Goal: Navigation & Orientation: Find specific page/section

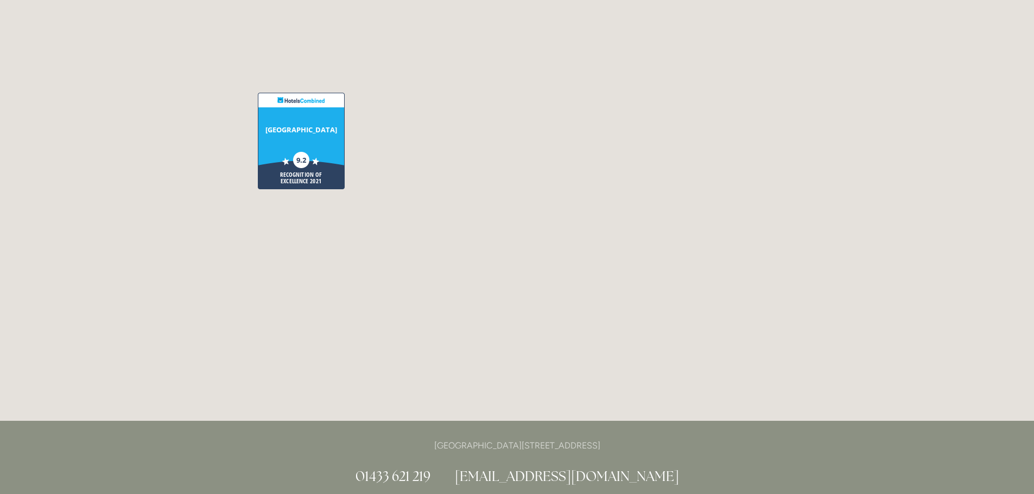
scroll to position [2713, 0]
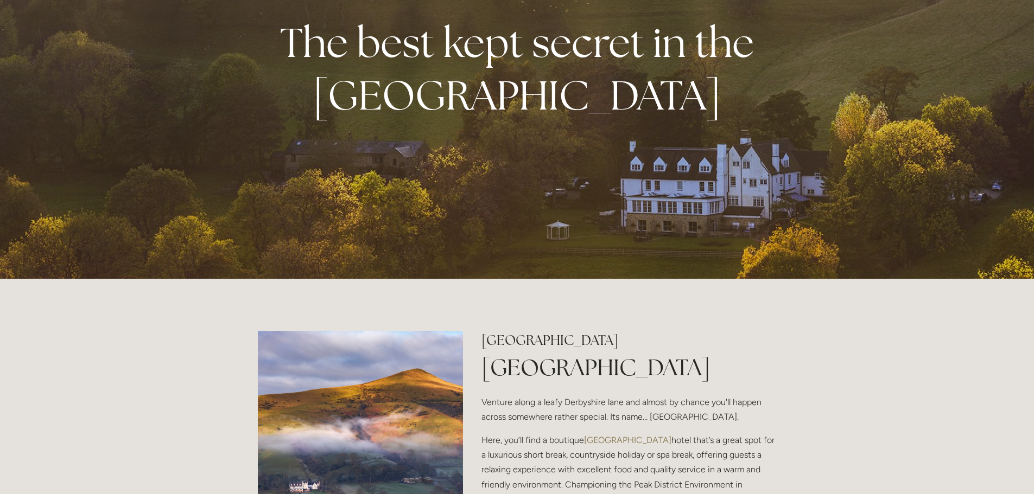
scroll to position [0, 0]
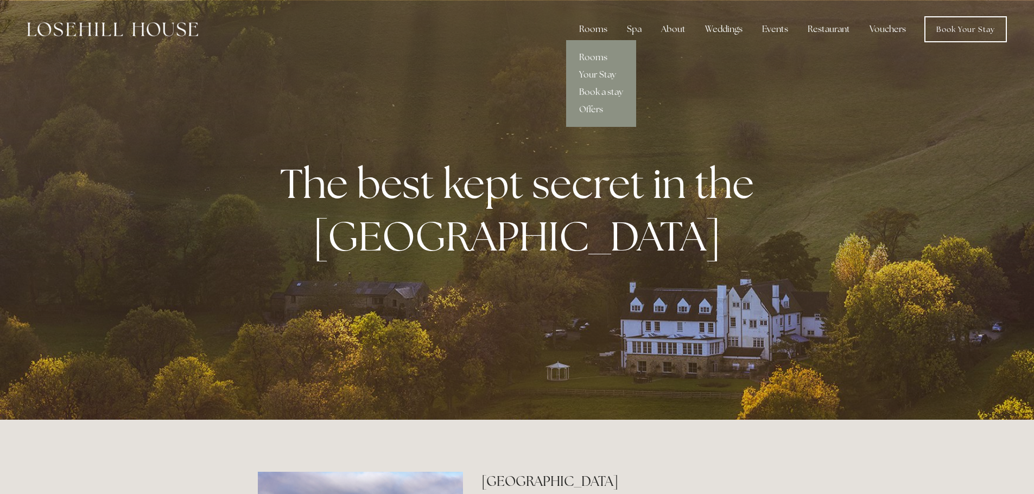
click at [597, 28] on div "Rooms" at bounding box center [593, 29] width 46 height 22
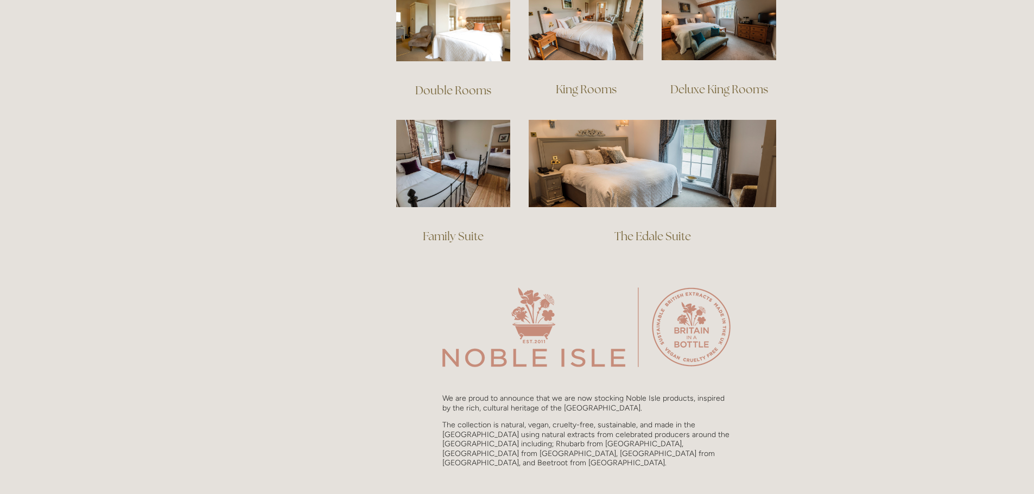
scroll to position [597, 0]
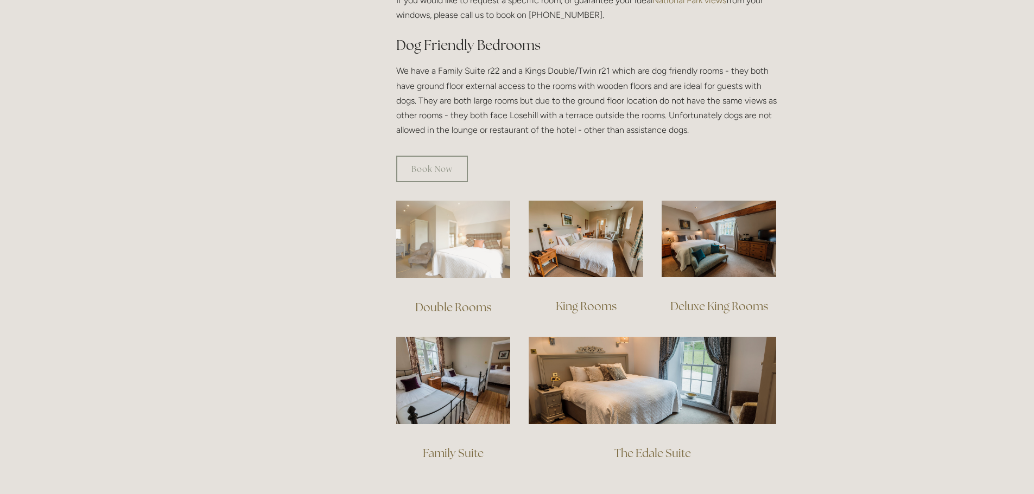
click at [453, 209] on img at bounding box center [453, 240] width 115 height 78
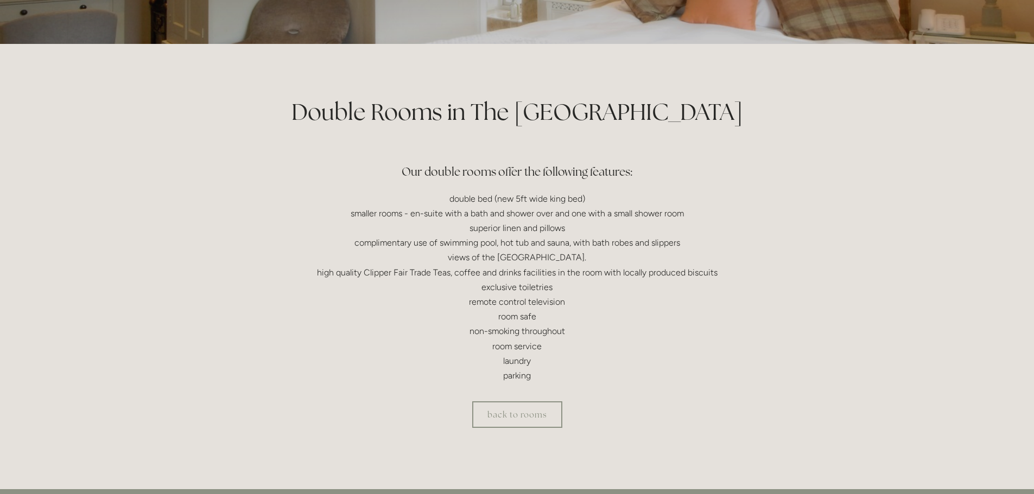
scroll to position [271, 0]
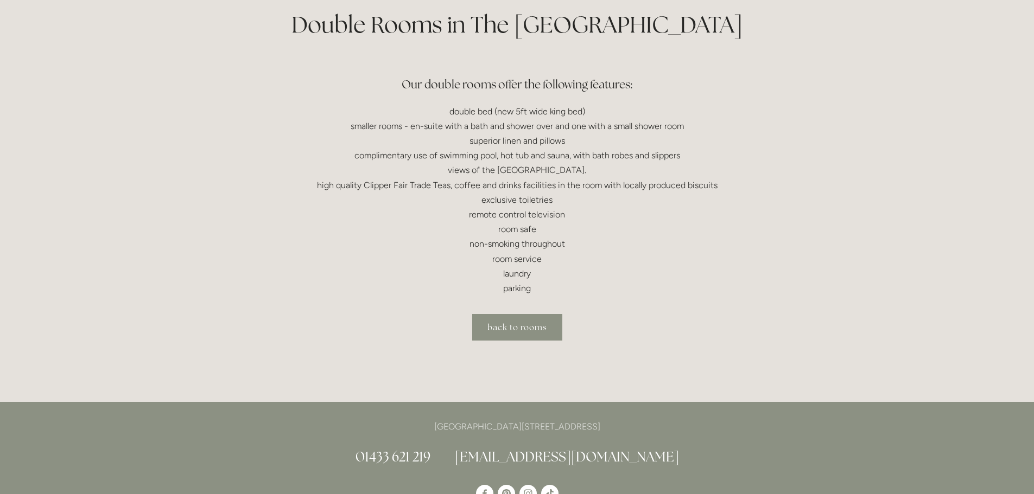
click at [513, 334] on link "back to rooms" at bounding box center [517, 327] width 90 height 27
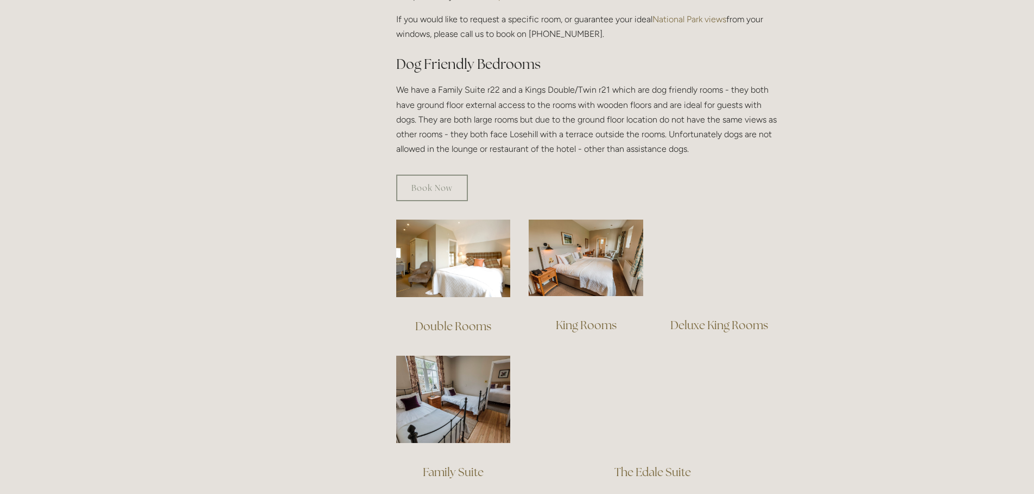
scroll to position [597, 0]
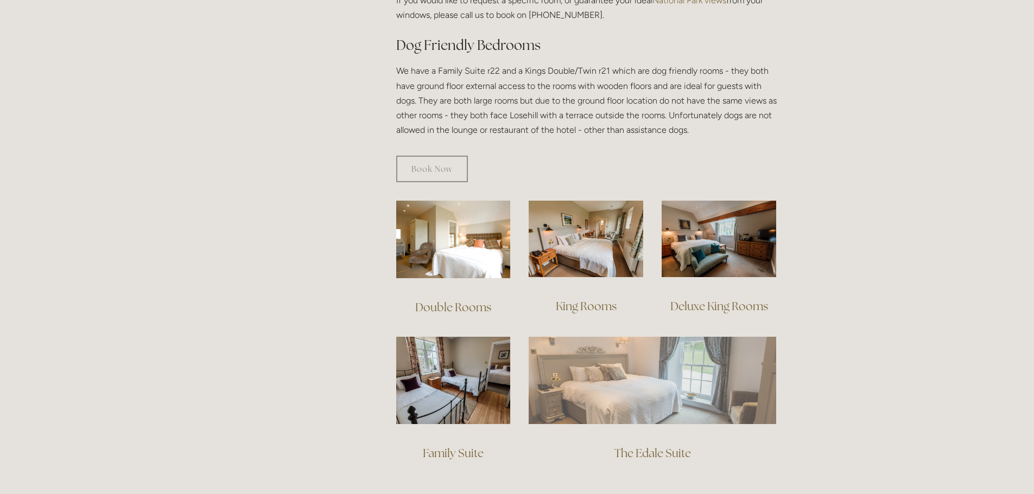
click at [699, 360] on img at bounding box center [652, 380] width 247 height 87
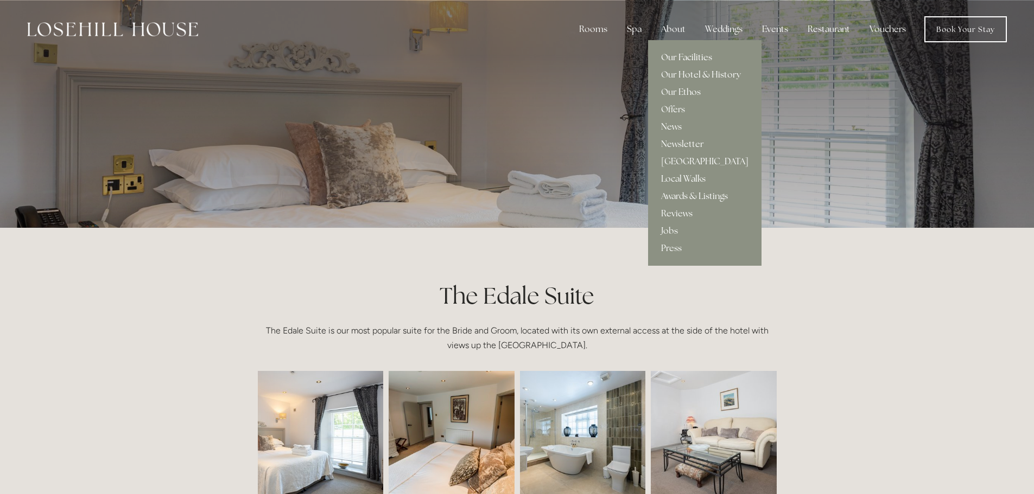
click at [671, 53] on link "Our Facilities" at bounding box center [704, 57] width 113 height 17
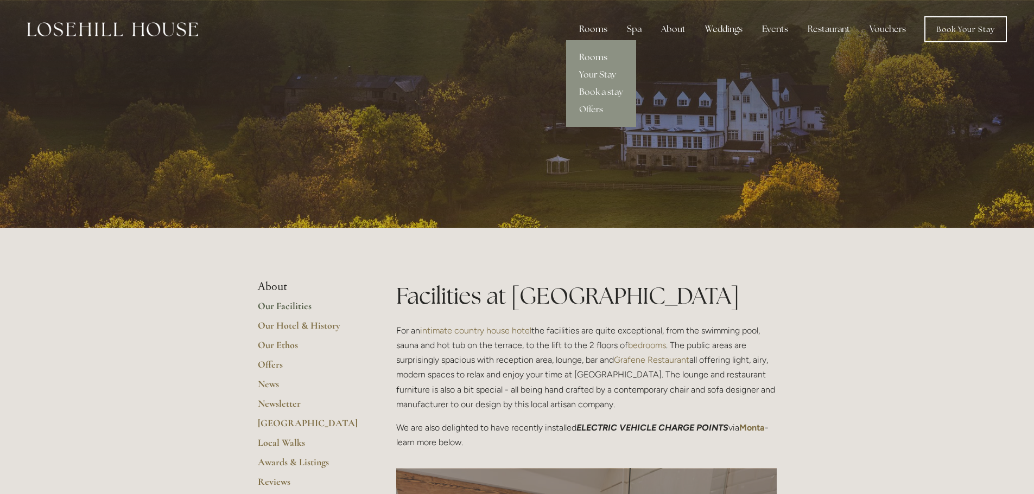
click at [592, 57] on link "Rooms" at bounding box center [601, 57] width 70 height 17
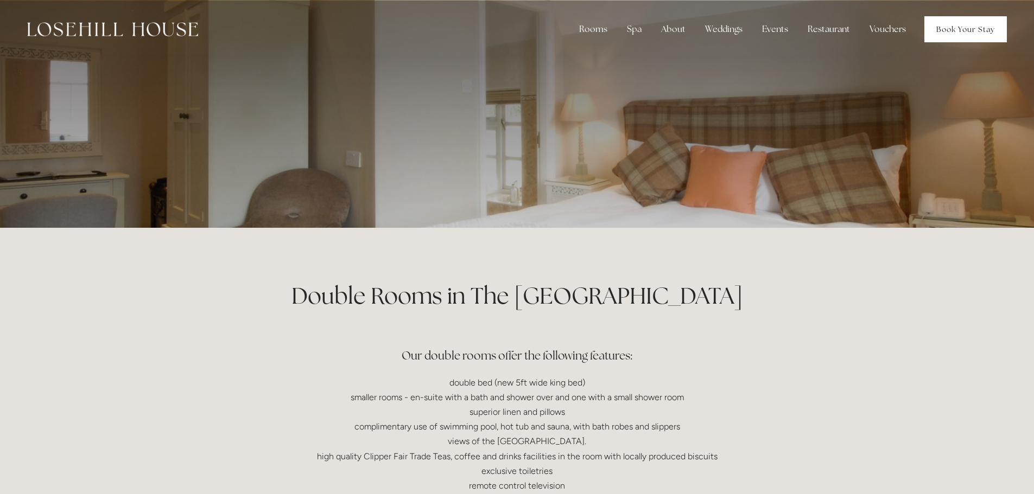
click at [938, 28] on link "Book Your Stay" at bounding box center [965, 29] width 82 height 26
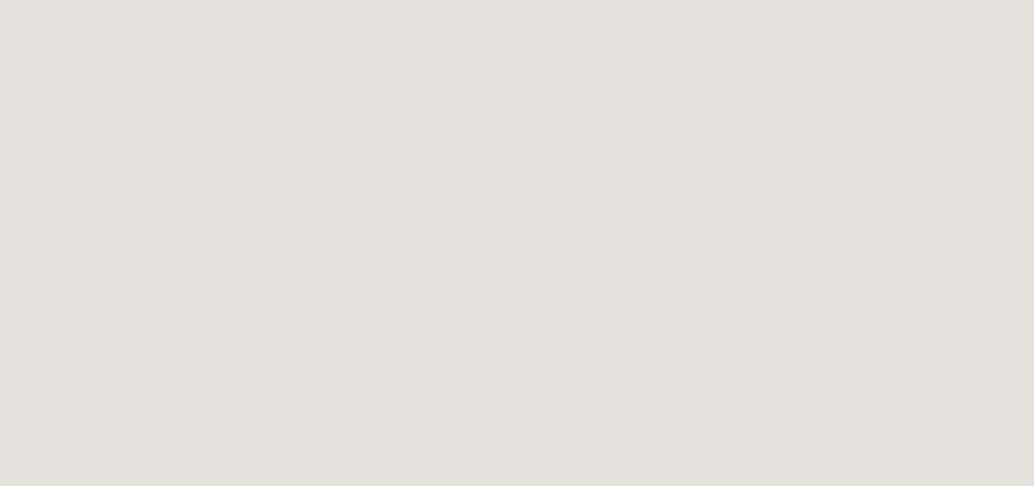
scroll to position [2170, 0]
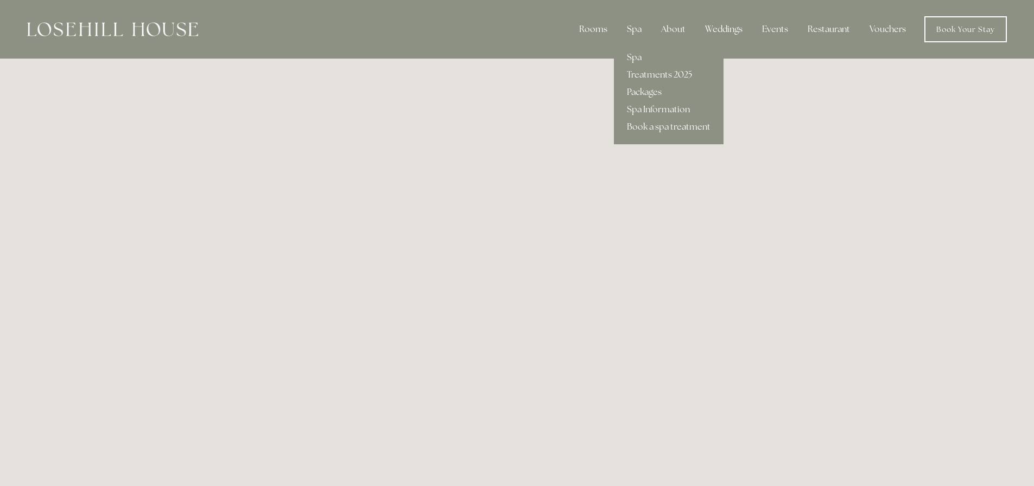
click at [640, 31] on div "Spa" at bounding box center [634, 29] width 32 height 22
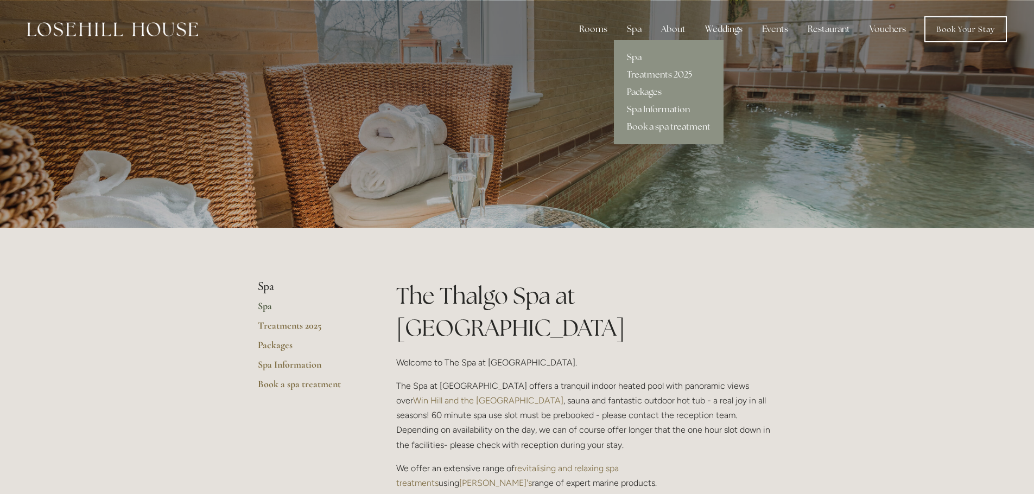
click at [654, 109] on link "Spa Information" at bounding box center [669, 109] width 110 height 17
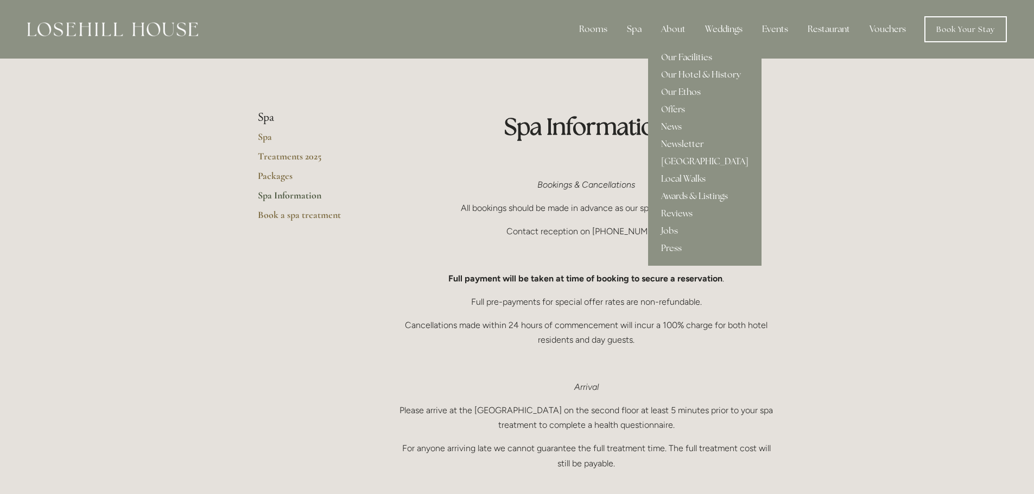
click at [672, 55] on link "Our Facilities" at bounding box center [704, 57] width 113 height 17
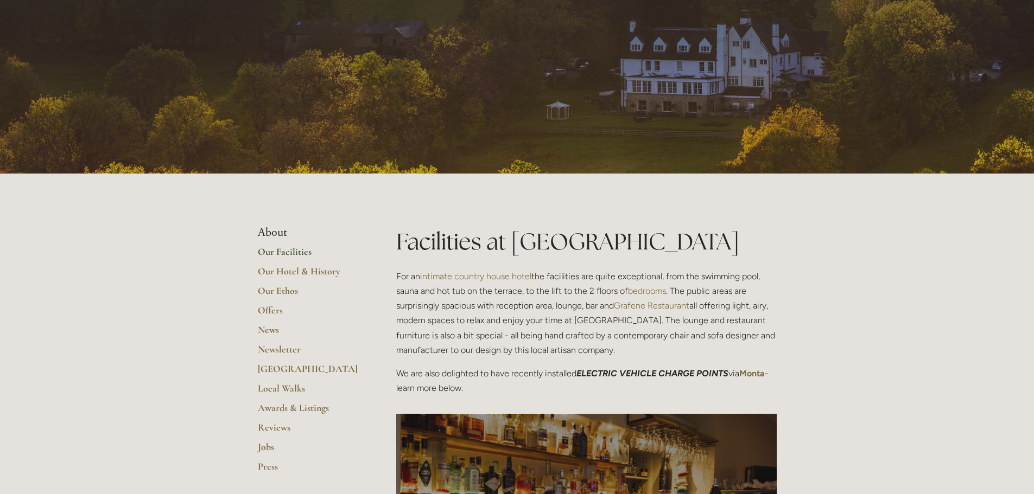
scroll to position [326, 0]
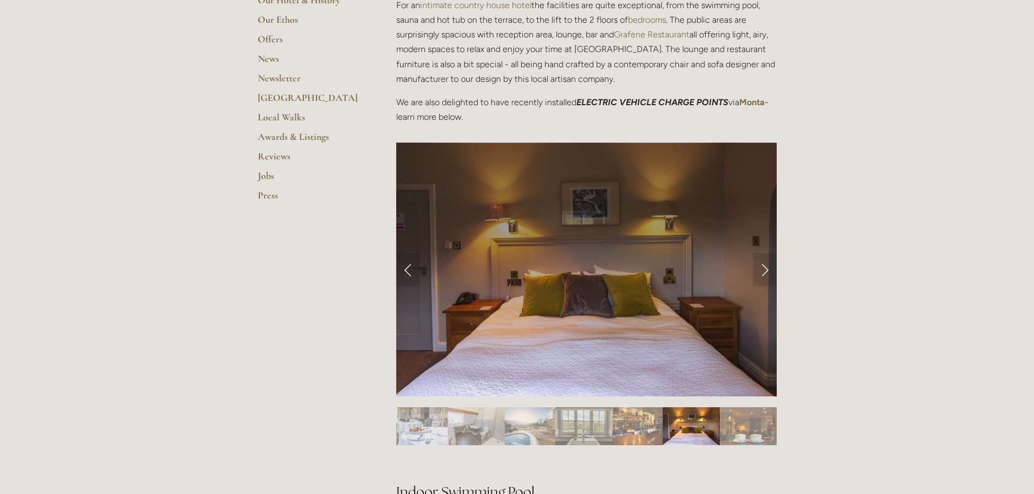
click at [539, 430] on img "Slide 8" at bounding box center [530, 427] width 50 height 38
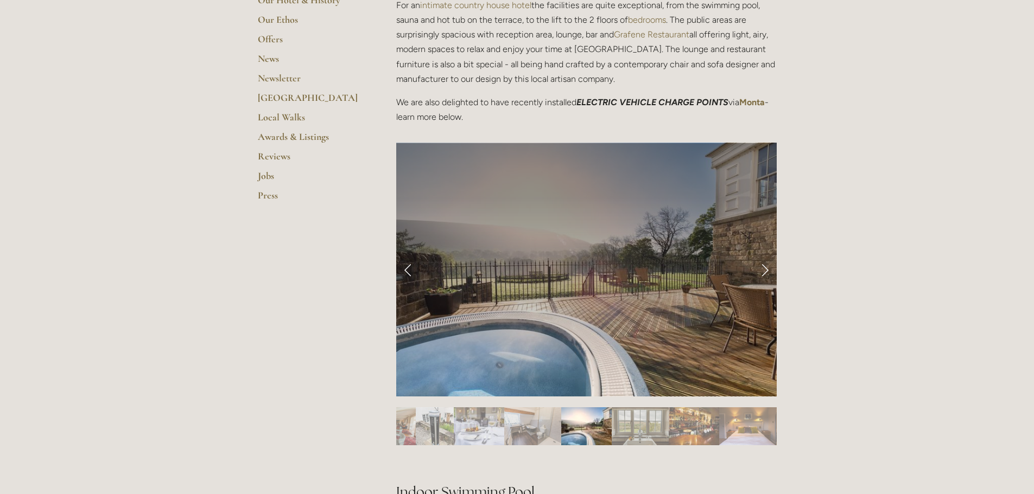
click at [523, 434] on img "Slide 7" at bounding box center [532, 427] width 57 height 38
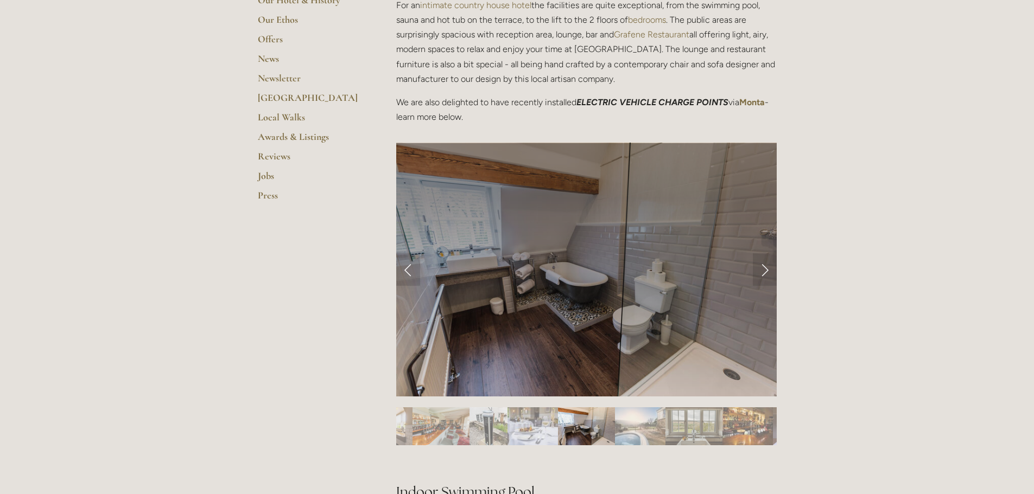
click at [763, 432] on img "Slide 10" at bounding box center [747, 427] width 50 height 38
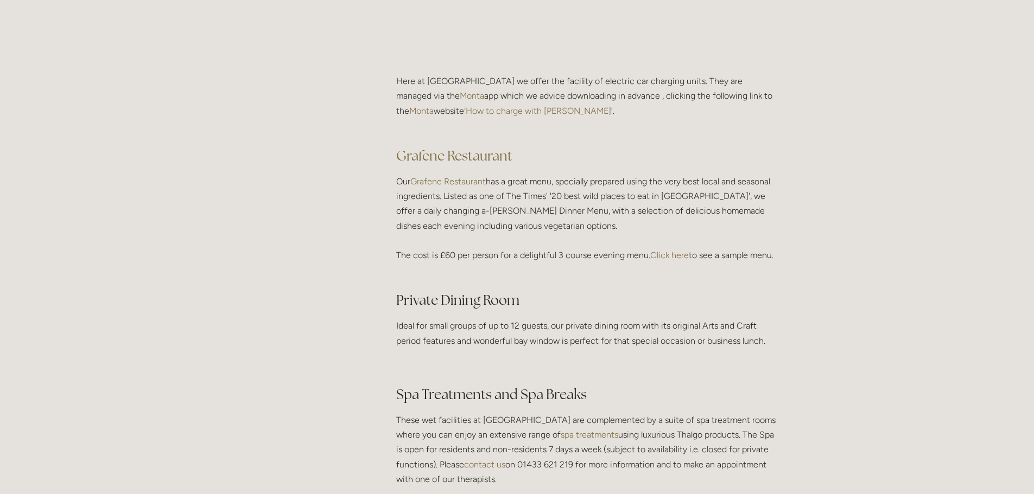
scroll to position [1519, 0]
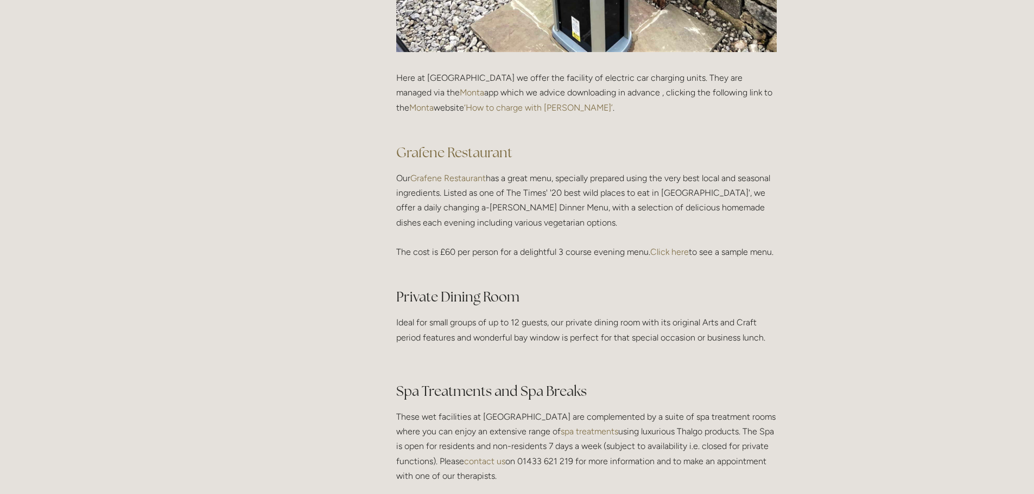
click at [853, 240] on div "Rooms Rooms Your Stay Book a stay Offers Spa" at bounding box center [517, 99] width 1034 height 3236
click at [829, 299] on div "Rooms Rooms Your Stay Book a stay Offers Spa" at bounding box center [517, 99] width 1034 height 3236
